Goal: Information Seeking & Learning: Learn about a topic

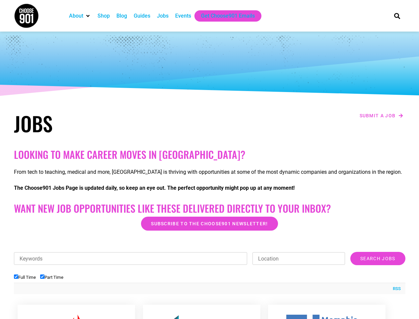
click at [210, 159] on h2 "Looking to make career moves in [GEOGRAPHIC_DATA]?" at bounding box center [210, 154] width 392 height 12
click at [210, 285] on div "RSS" at bounding box center [210, 288] width 392 height 11
click at [210, 273] on ul "Full Time Part Time" at bounding box center [210, 277] width 392 height 11
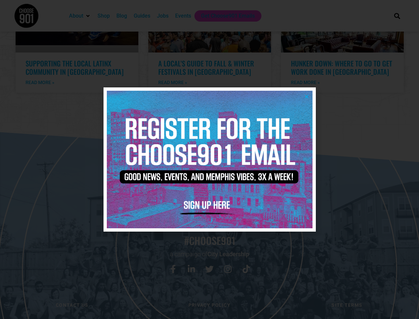
click at [307, 96] on icon "Close" at bounding box center [306, 96] width 5 height 5
